Goal: Task Accomplishment & Management: Use online tool/utility

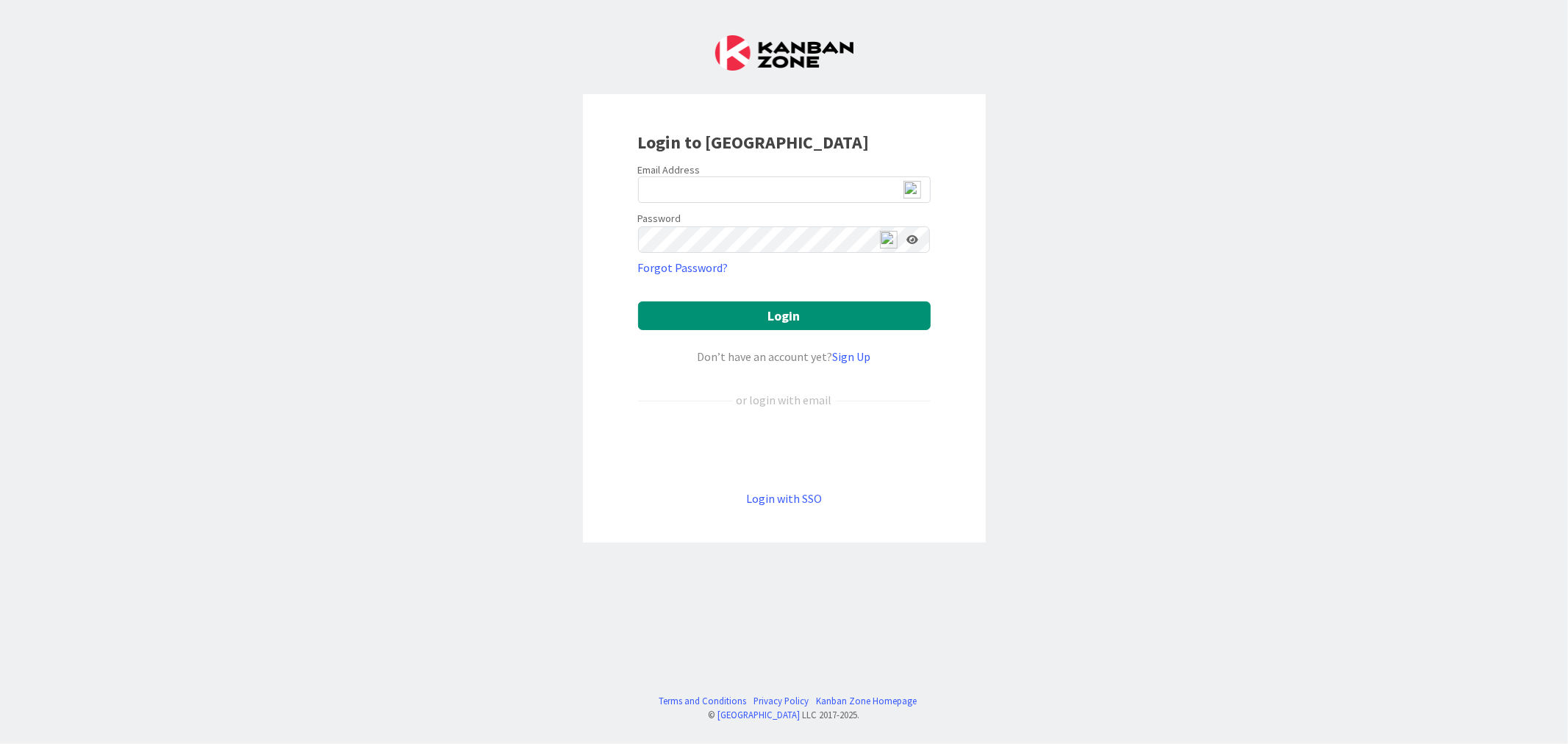
click at [910, 192] on img at bounding box center [912, 190] width 18 height 18
click at [915, 188] on img at bounding box center [912, 190] width 18 height 18
type input "[EMAIL_ADDRESS][DOMAIN_NAME]"
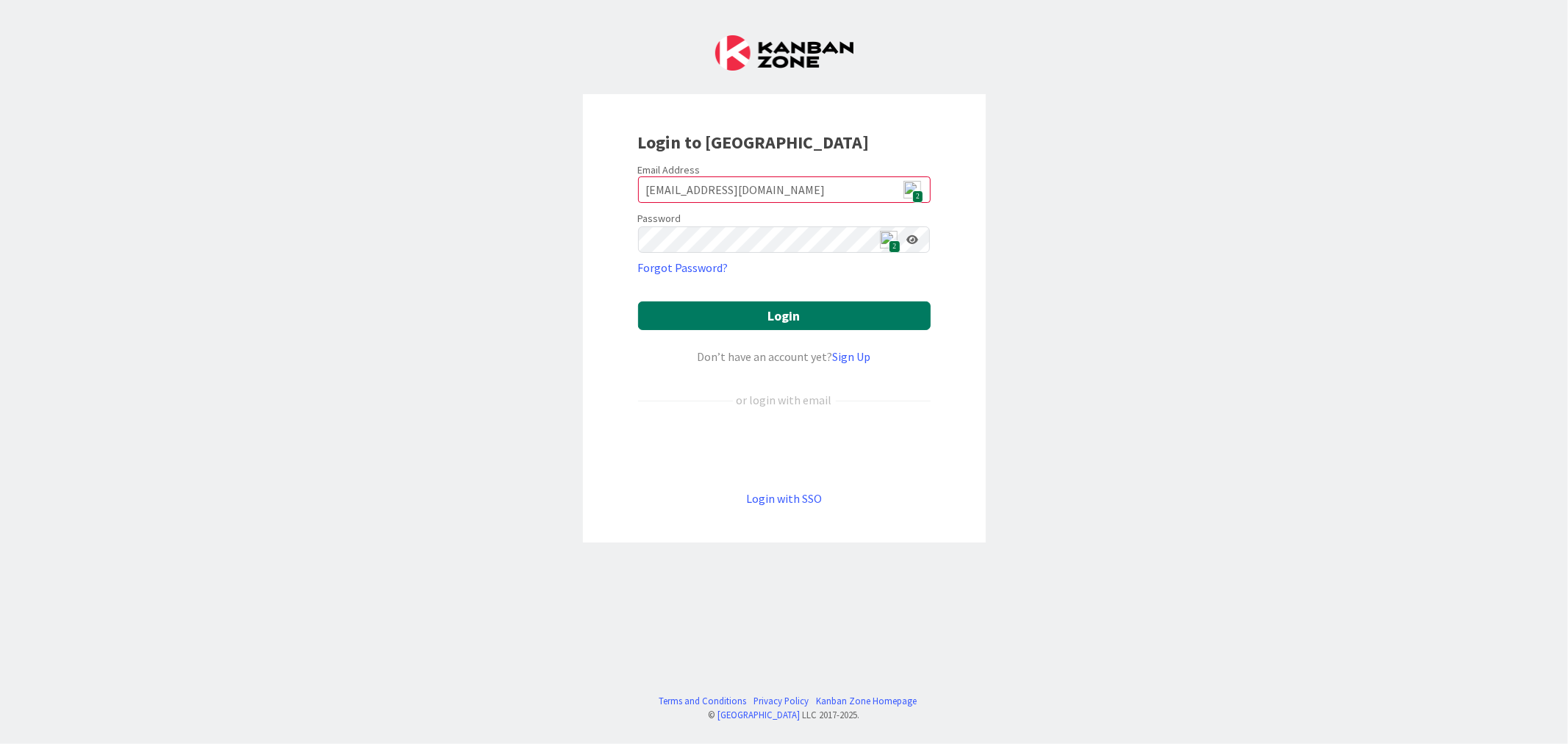
click at [744, 316] on button "Login" at bounding box center [784, 315] width 293 height 28
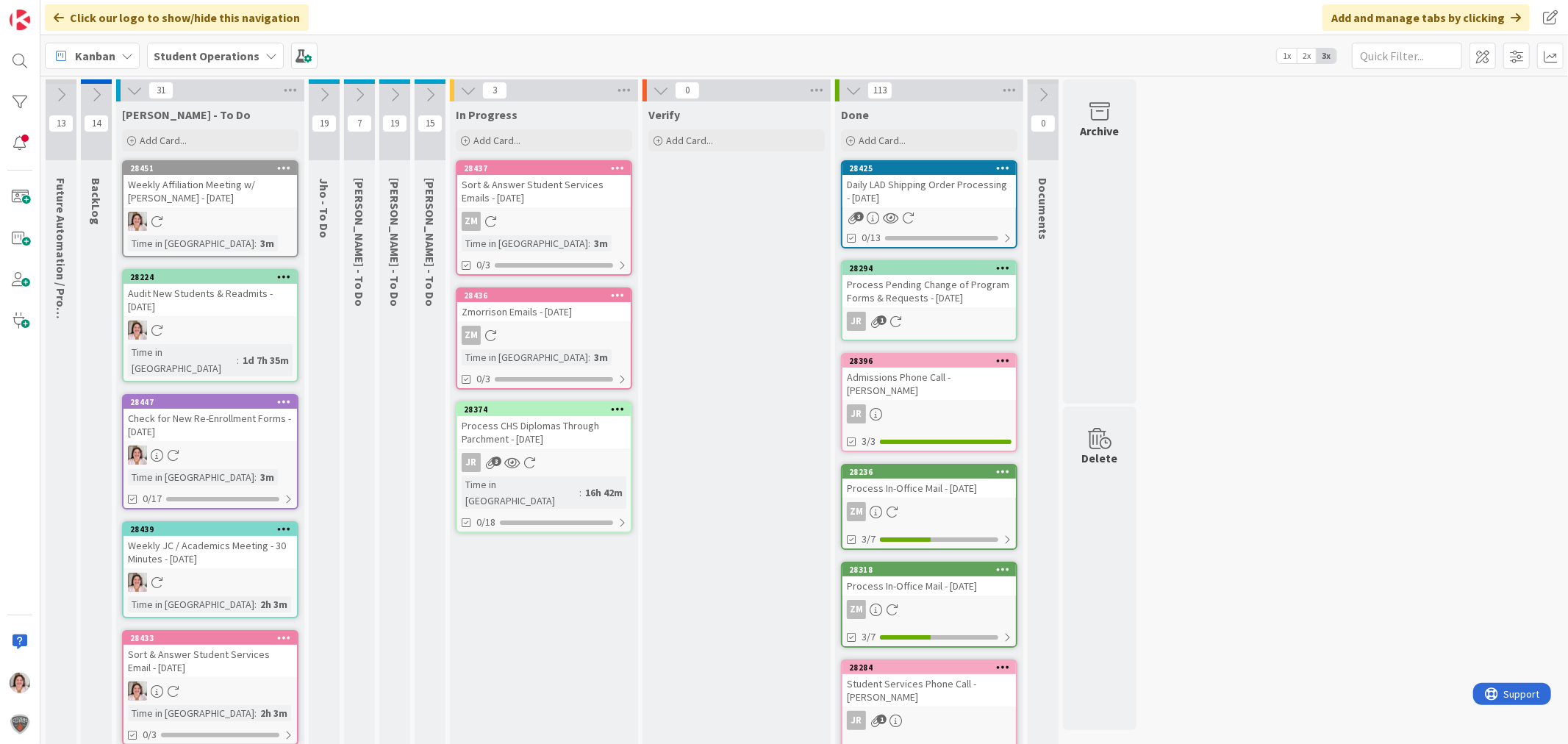
click at [281, 165] on icon at bounding box center [284, 168] width 14 height 10
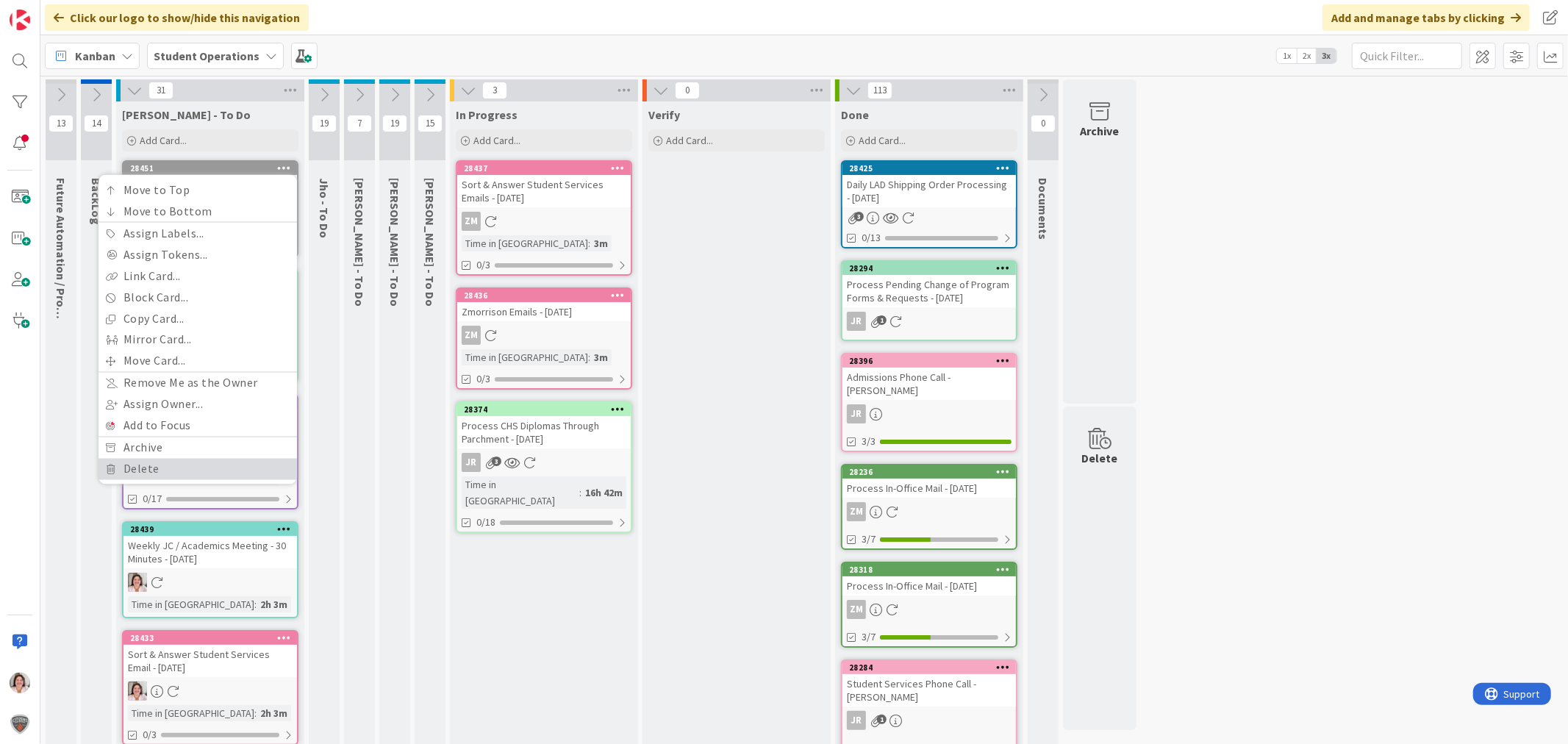
click at [162, 467] on link "Delete" at bounding box center [198, 469] width 198 height 21
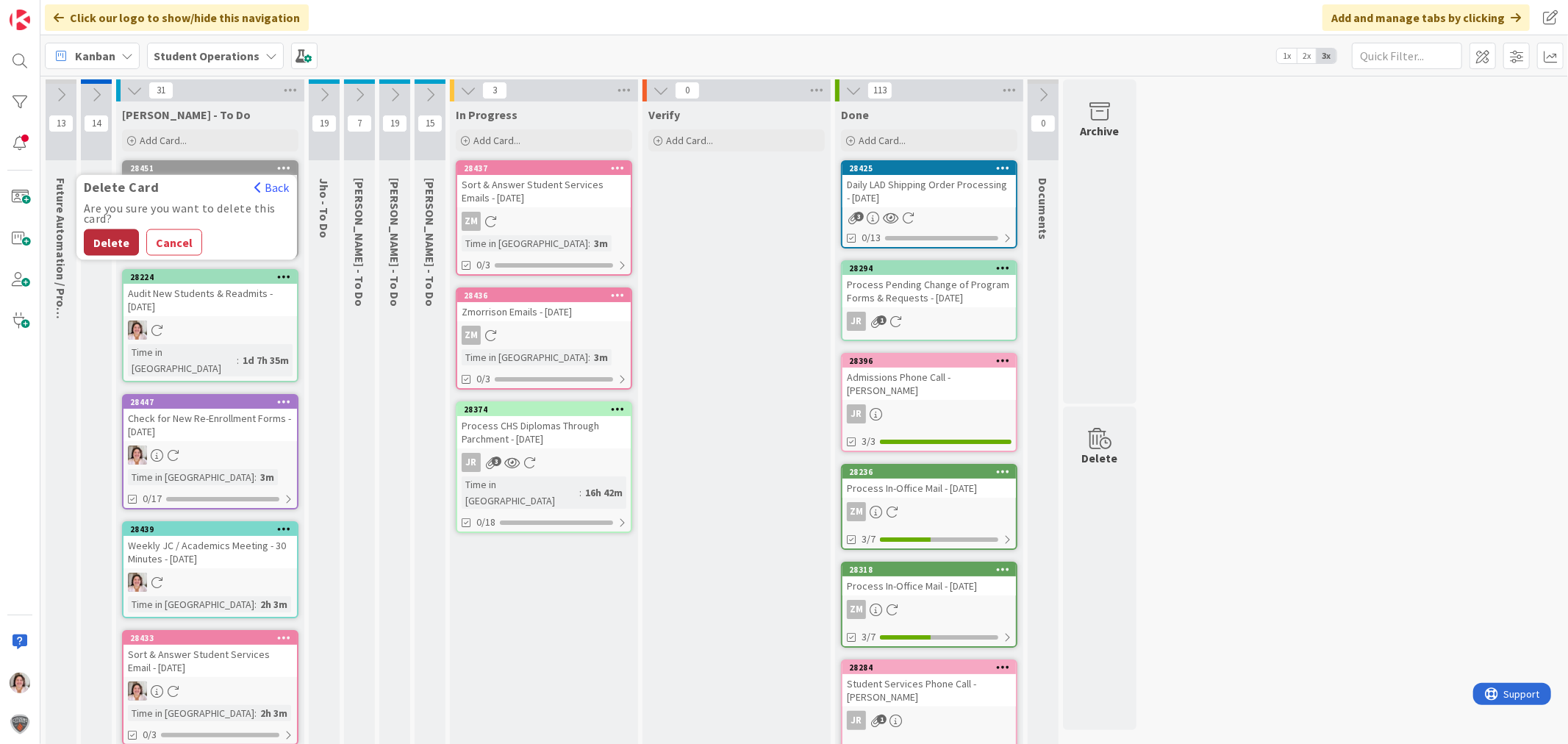
click at [115, 232] on button "Delete" at bounding box center [112, 242] width 55 height 27
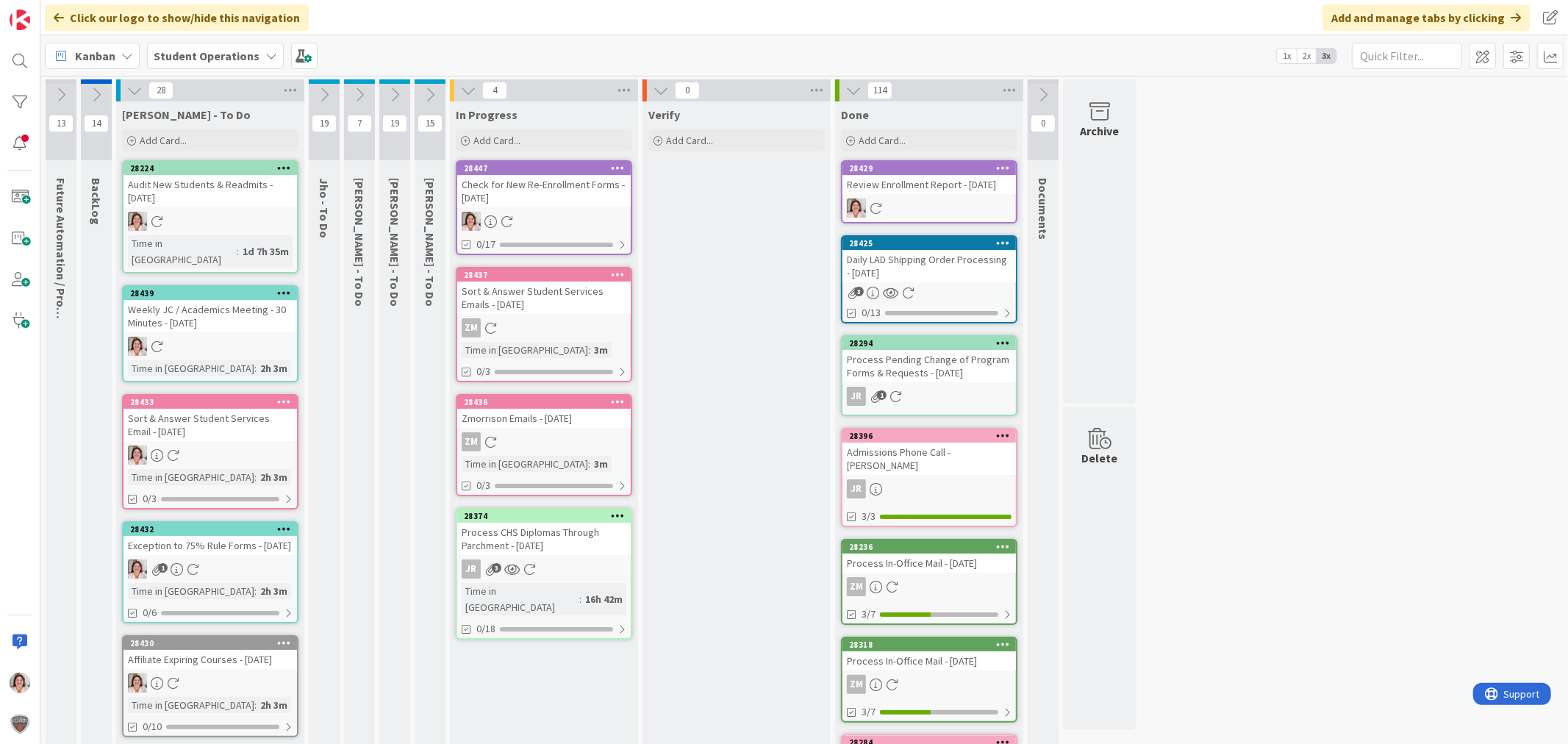
click at [517, 186] on div "Check for New Re-Enrollment Forms - [DATE]" at bounding box center [544, 192] width 174 height 33
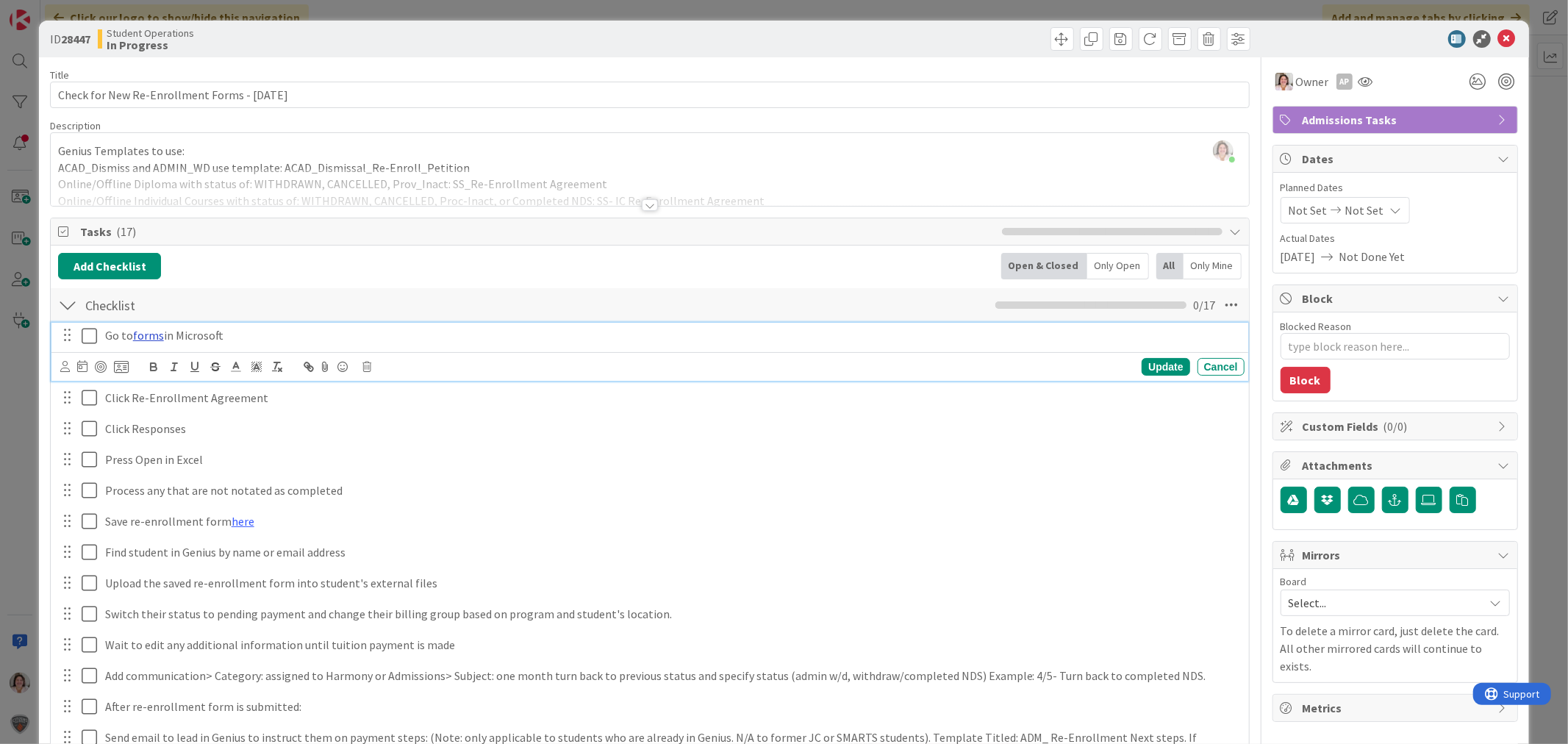
click at [142, 338] on link "forms" at bounding box center [149, 335] width 31 height 15
click at [115, 363] on link "[URL][DOMAIN_NAME]" at bounding box center [109, 363] width 101 height 19
click at [1498, 38] on icon at bounding box center [1507, 39] width 18 height 18
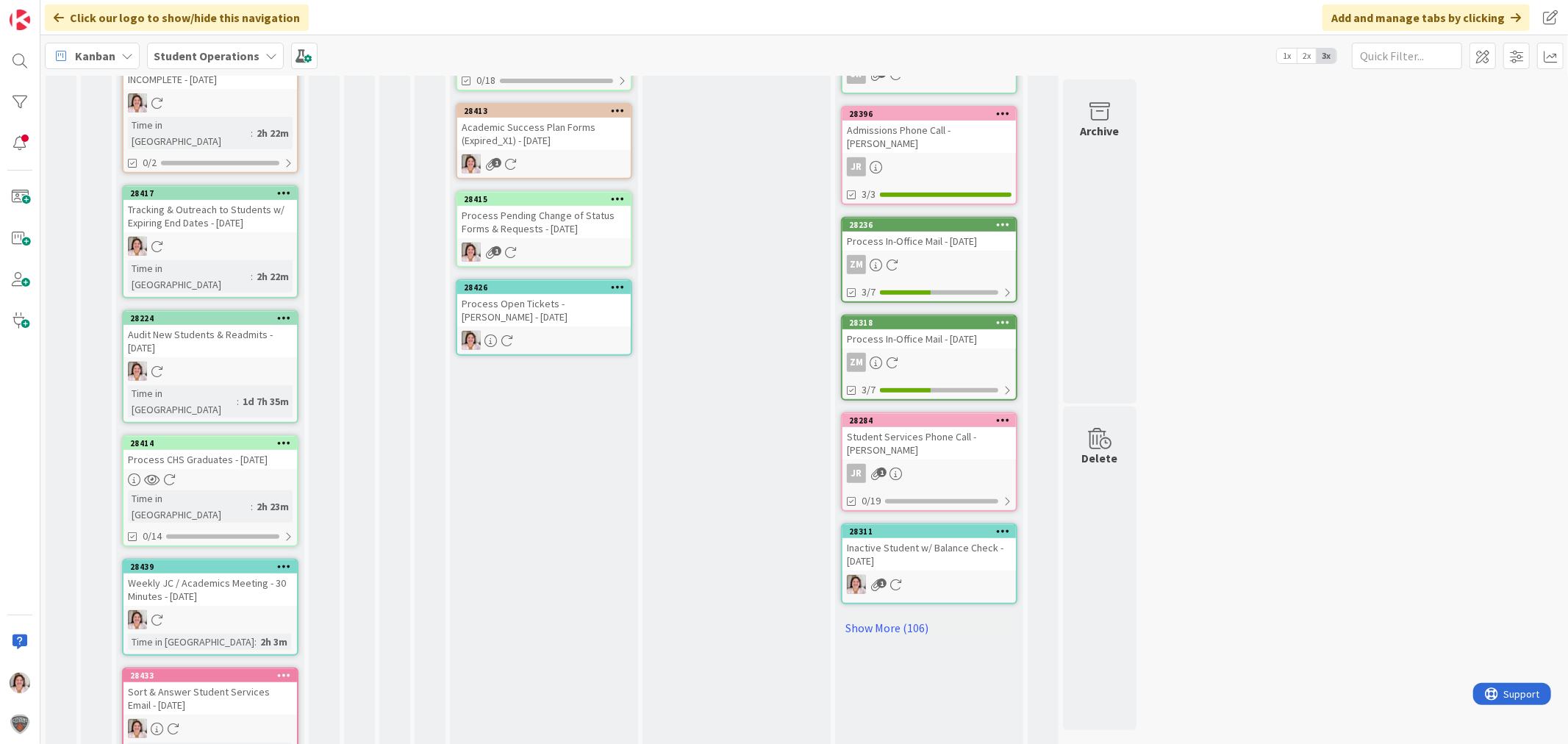
scroll to position [614, 0]
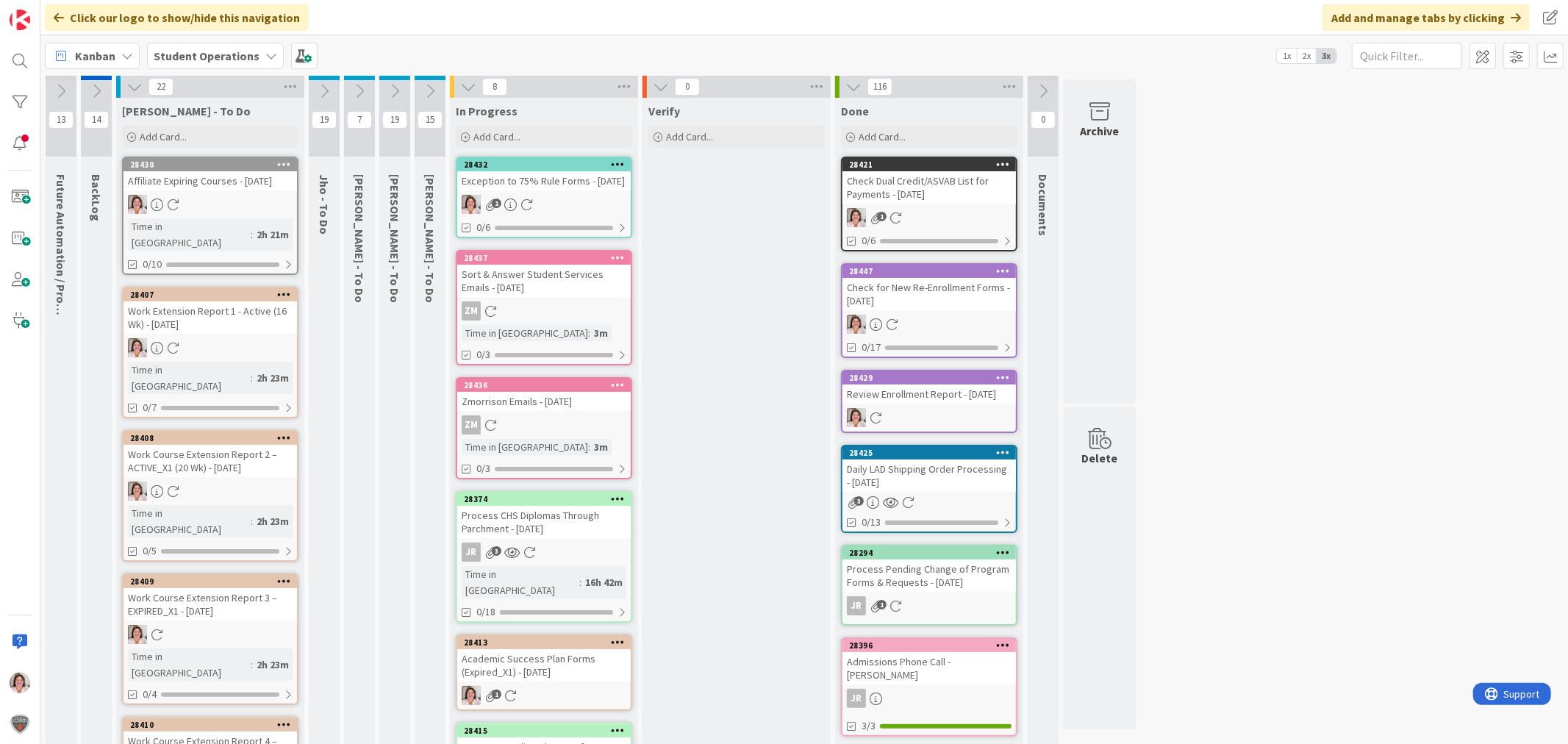
scroll to position [0, 0]
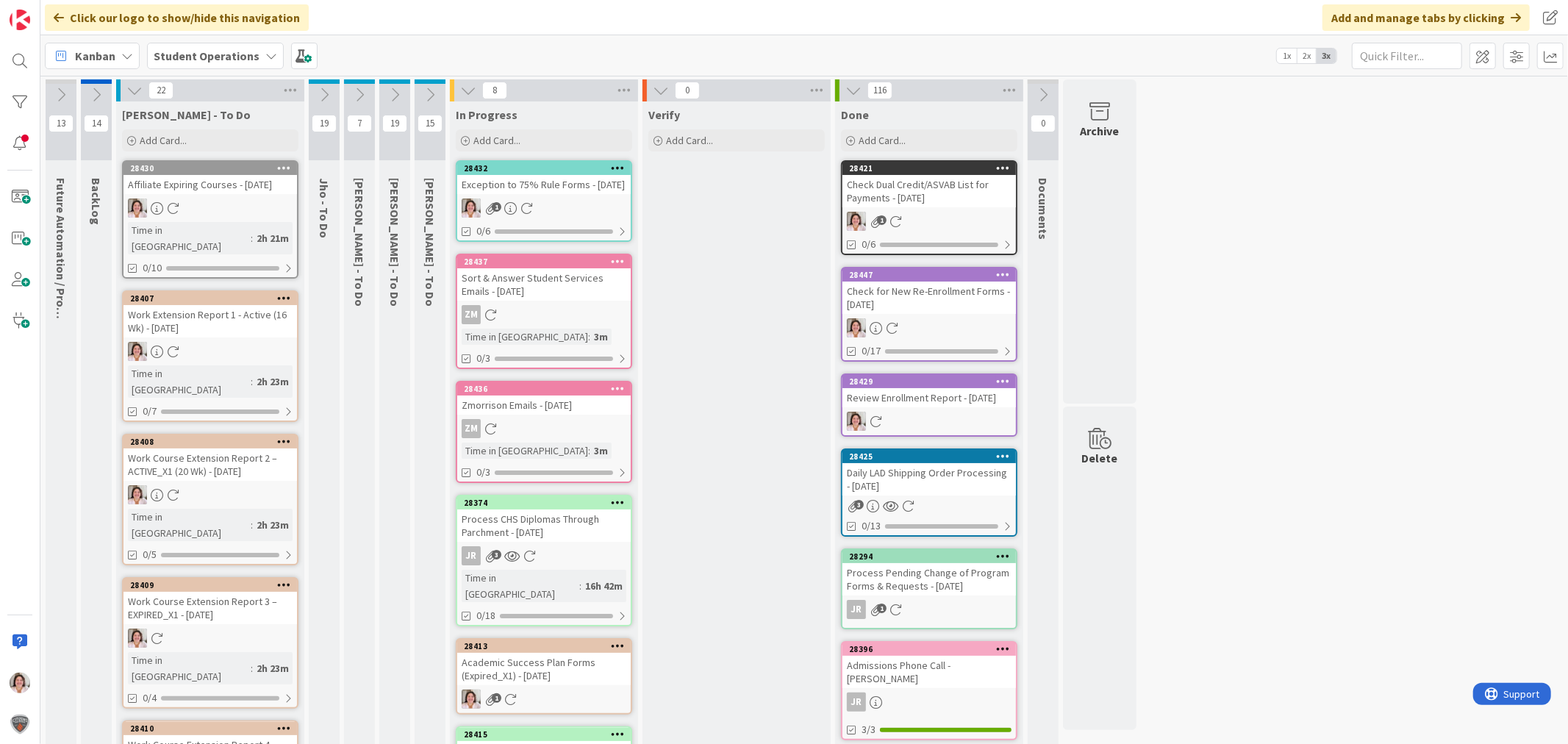
click at [521, 215] on icon at bounding box center [527, 208] width 13 height 13
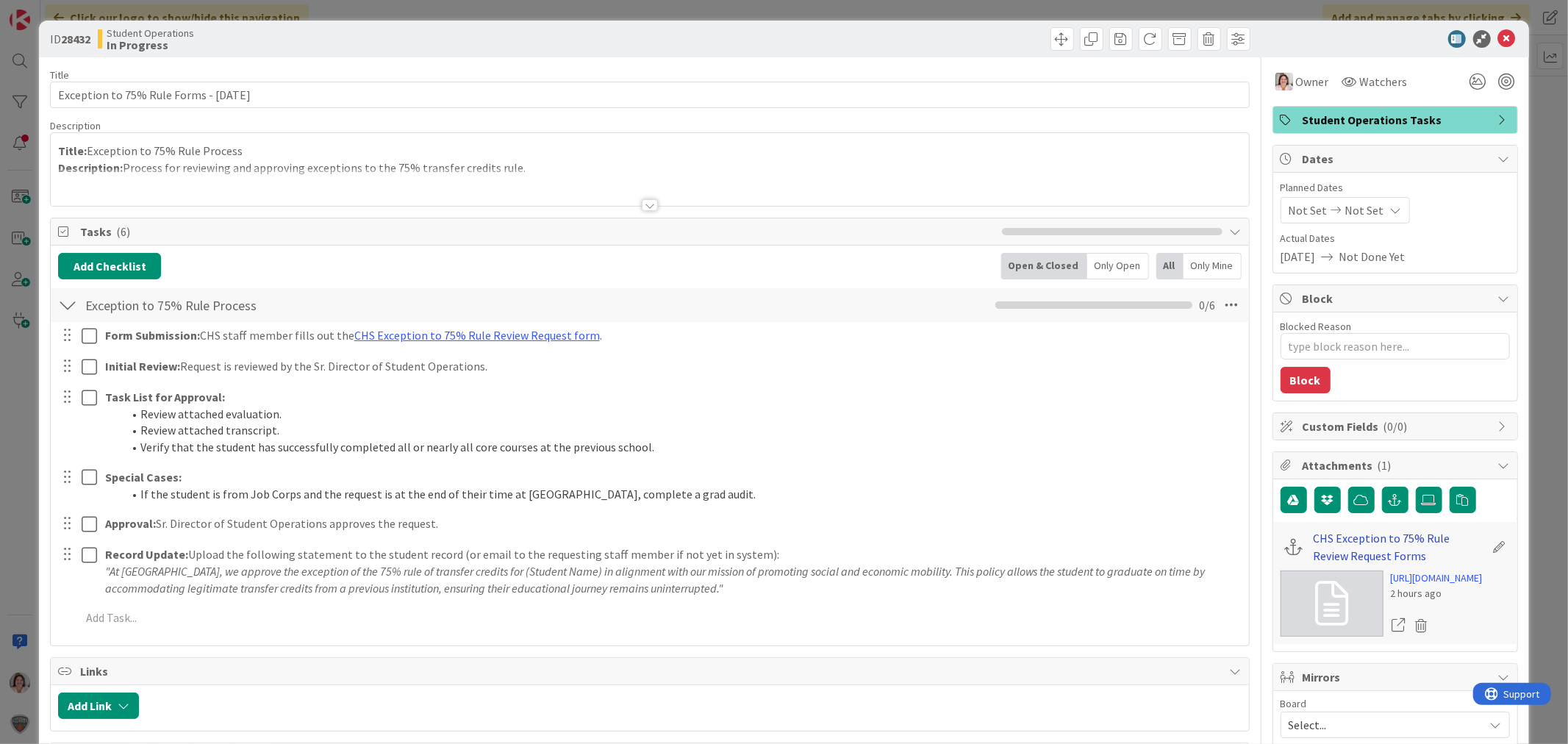
click at [1329, 544] on link "CHS Exception to 75% Rule Review Request Forms" at bounding box center [1399, 546] width 171 height 35
click at [1498, 39] on icon at bounding box center [1507, 39] width 18 height 18
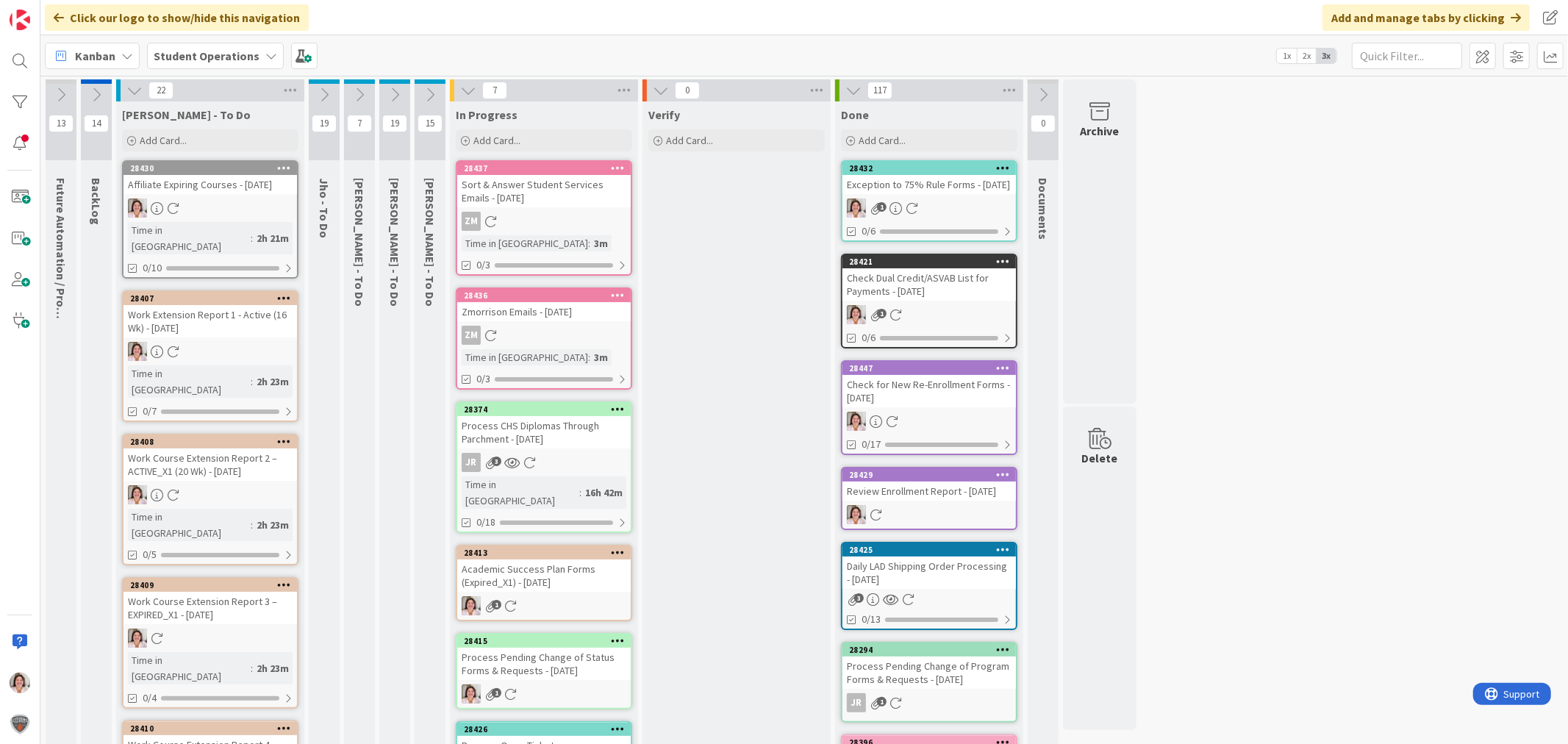
click at [583, 564] on div "Academic Success Plan Forms (Expired_X1) - [DATE]" at bounding box center [544, 576] width 174 height 33
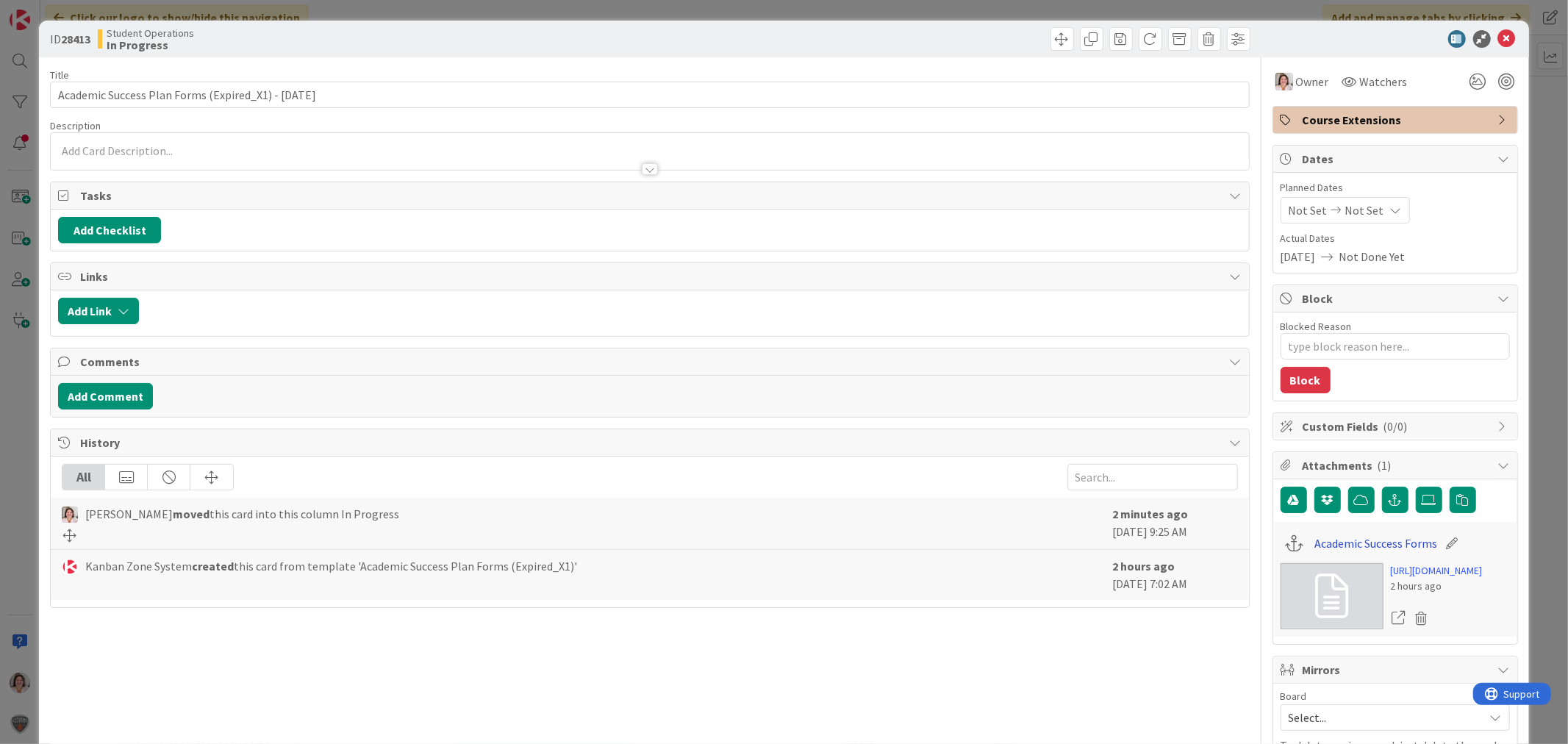
click at [1366, 546] on link "Academic Success Forms" at bounding box center [1376, 543] width 123 height 18
click at [1498, 34] on icon at bounding box center [1507, 39] width 18 height 18
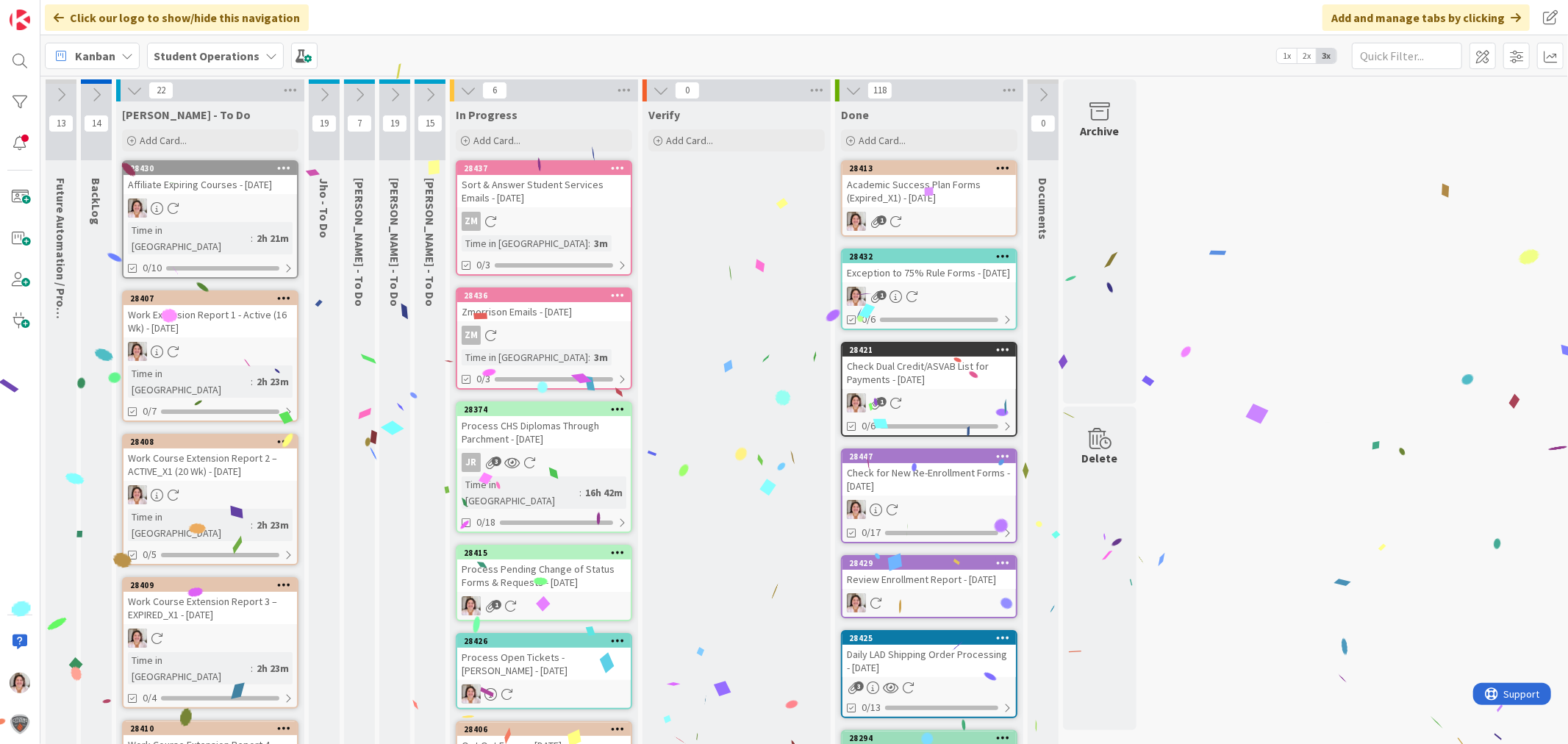
click at [553, 736] on div "Opt Out Forms - [DATE]" at bounding box center [544, 746] width 174 height 19
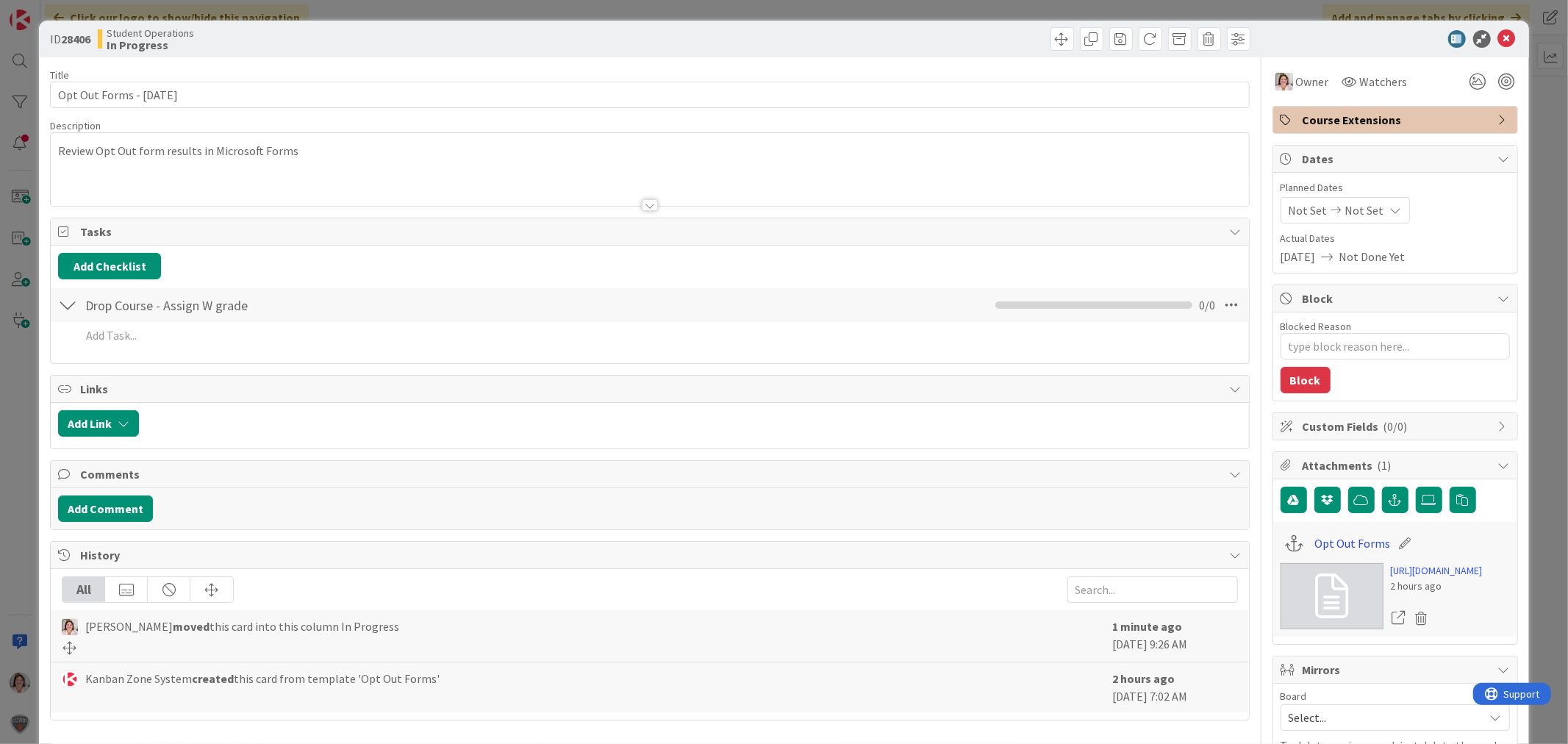
click at [1334, 543] on link "Opt Out Forms" at bounding box center [1352, 543] width 76 height 18
click at [1498, 34] on icon at bounding box center [1507, 39] width 18 height 18
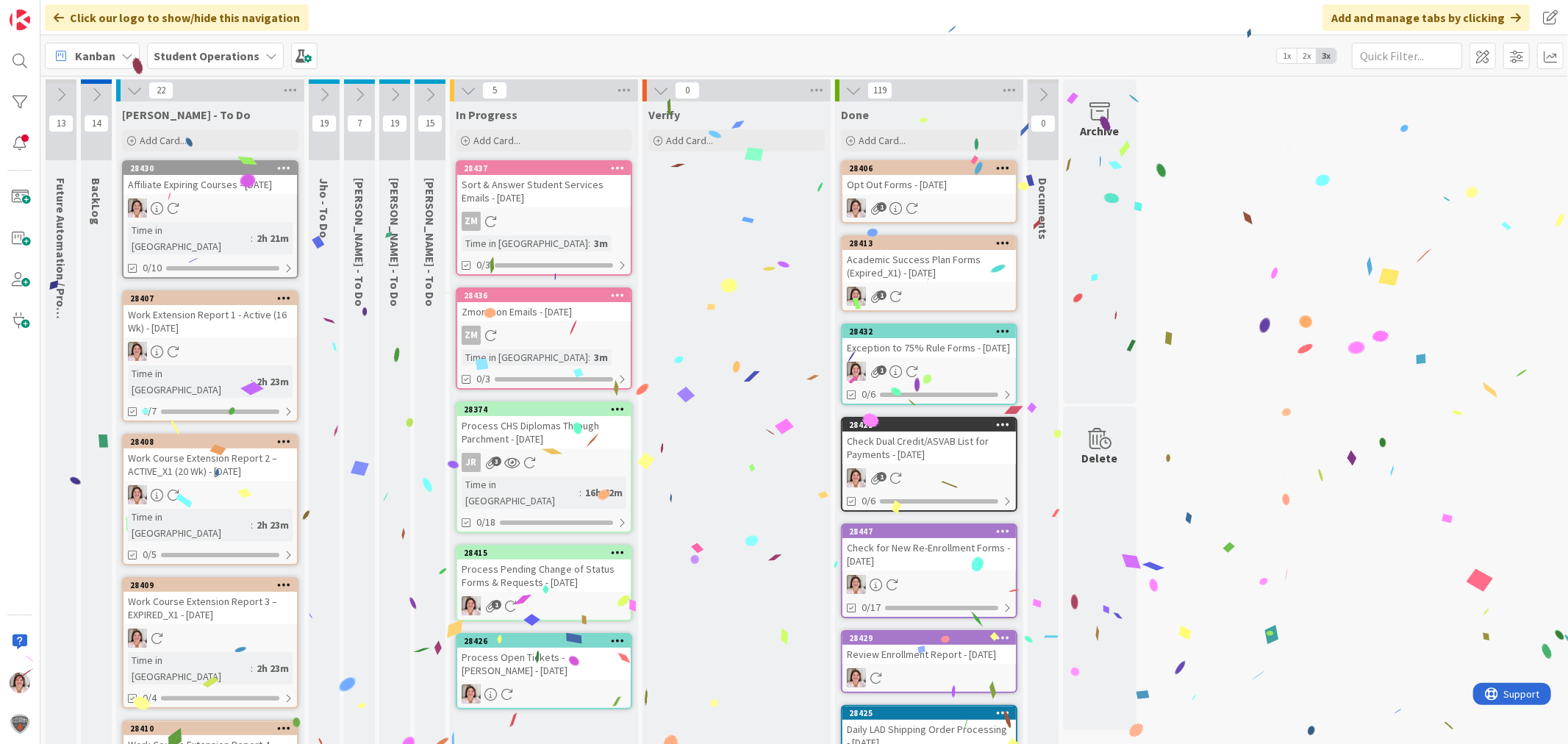
click at [553, 568] on div "Process Pending Change of Status Forms & Requests - [DATE]" at bounding box center [544, 576] width 174 height 33
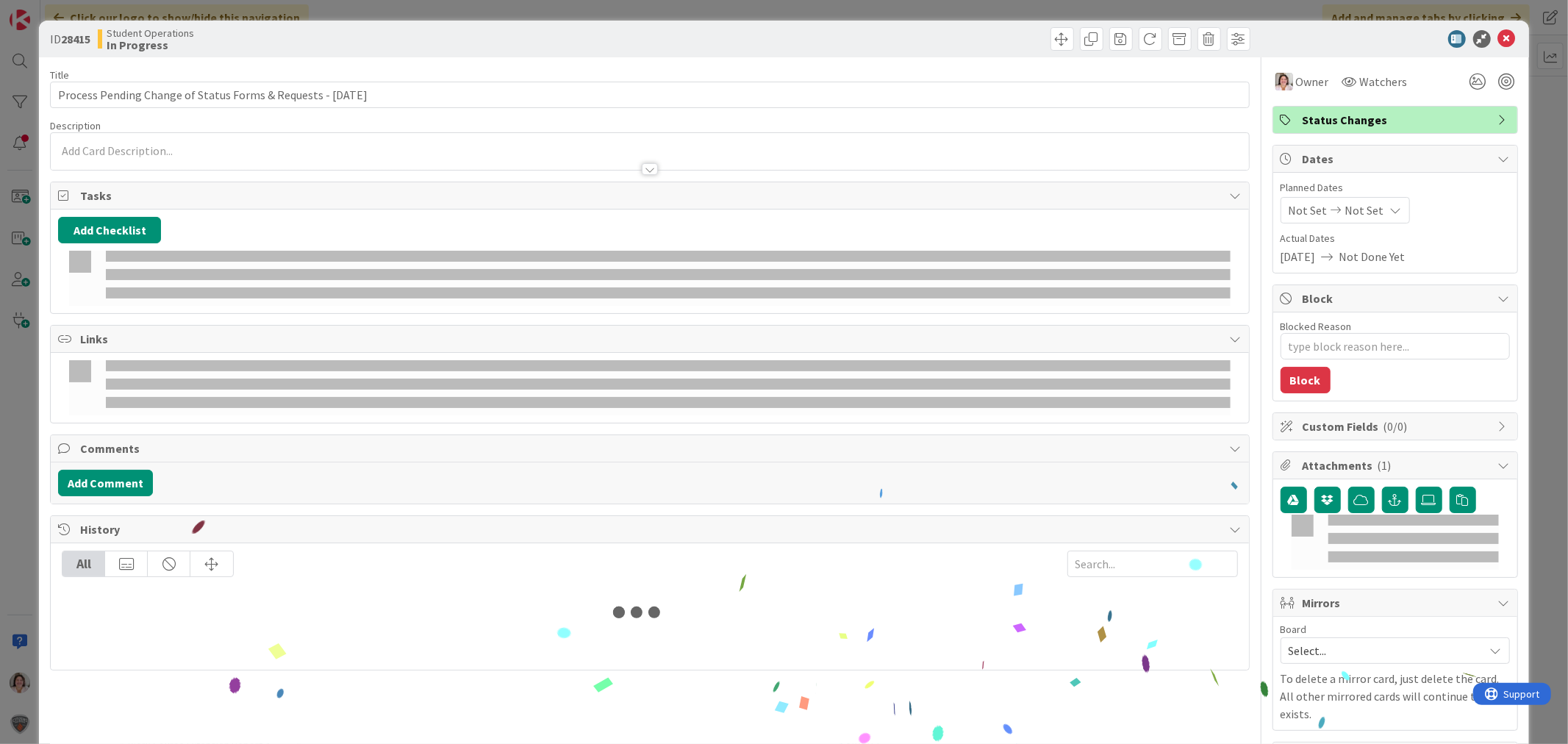
type textarea "x"
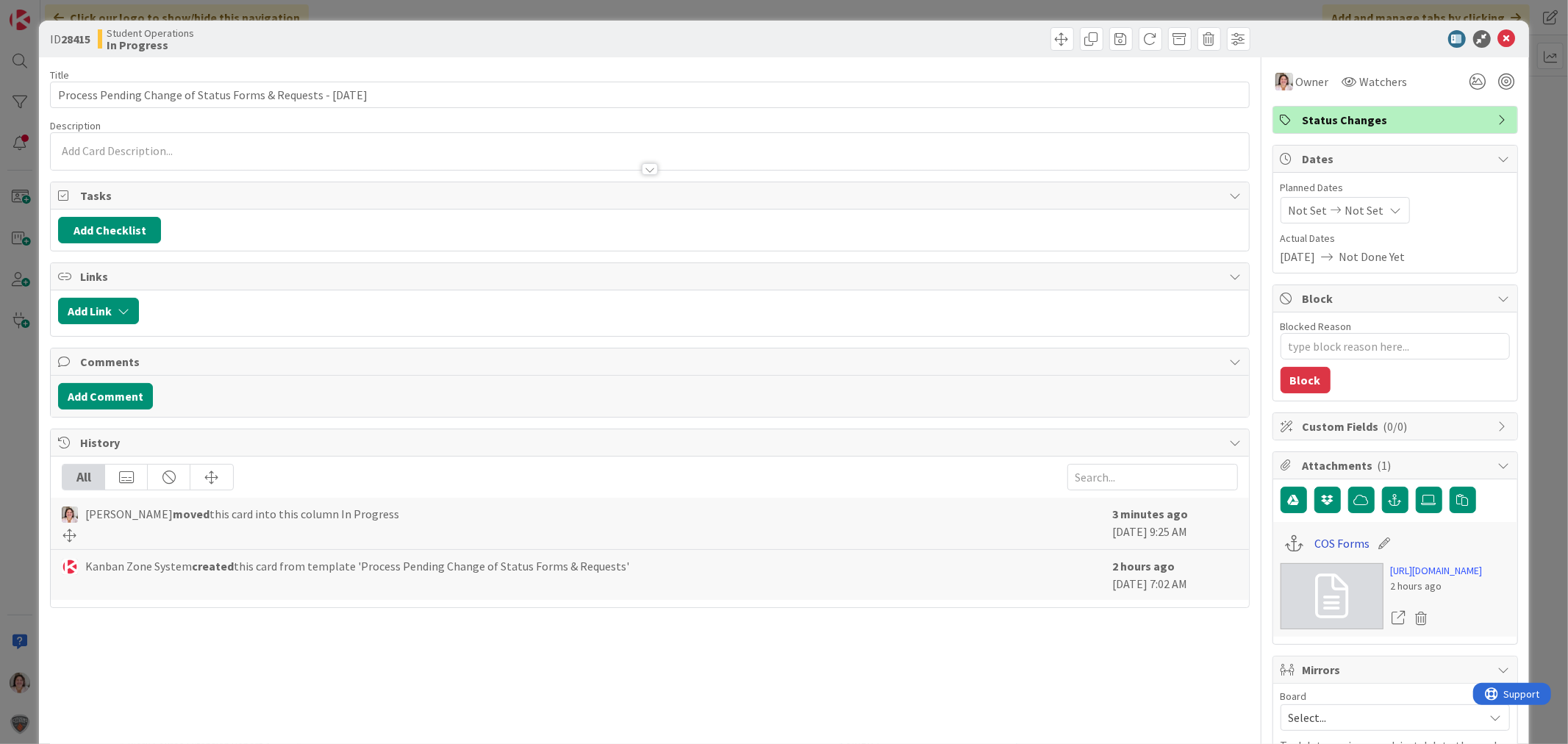
click at [1323, 546] on link "COS Forms" at bounding box center [1342, 543] width 55 height 18
click at [1498, 34] on icon at bounding box center [1507, 39] width 18 height 18
